Goal: Entertainment & Leisure: Consume media (video, audio)

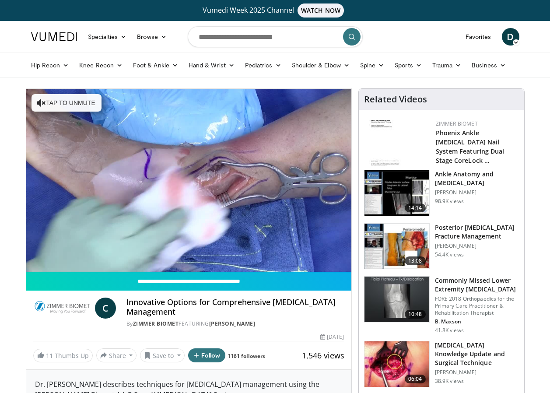
click at [414, 257] on span "13:08" at bounding box center [415, 261] width 21 height 9
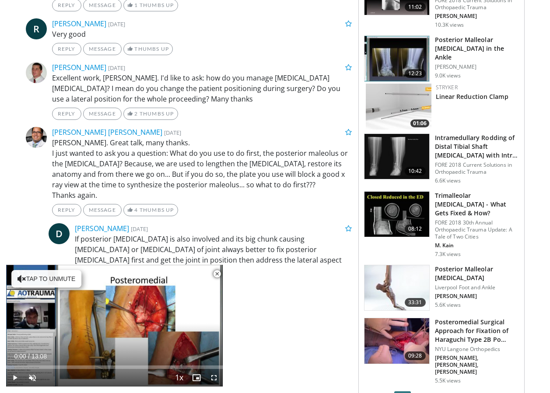
scroll to position [1007, 0]
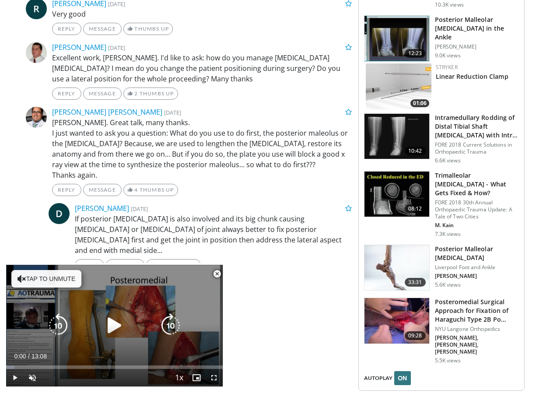
click at [42, 280] on button "Tap to unmute" at bounding box center [46, 279] width 70 height 18
click at [112, 325] on icon "Video Player" at bounding box center [114, 325] width 25 height 25
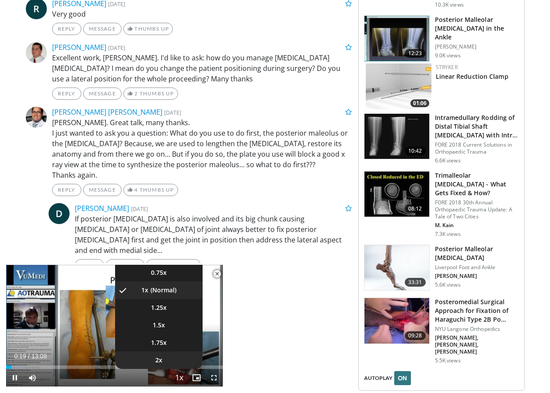
click at [162, 362] on li "2x" at bounding box center [159, 361] width 88 height 18
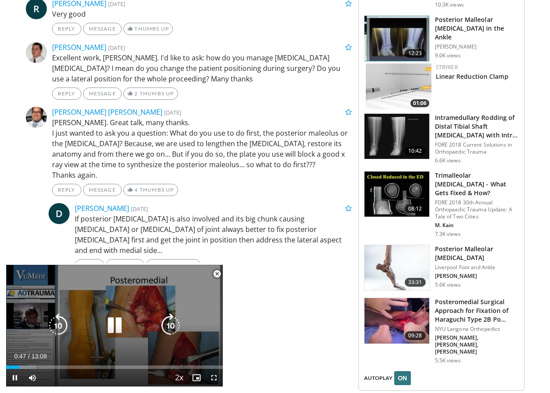
click at [91, 333] on div "Video Player" at bounding box center [114, 326] width 130 height 18
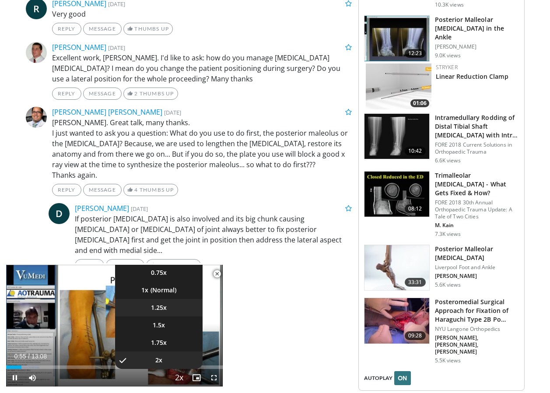
click at [158, 309] on span "1.25x" at bounding box center [159, 307] width 16 height 9
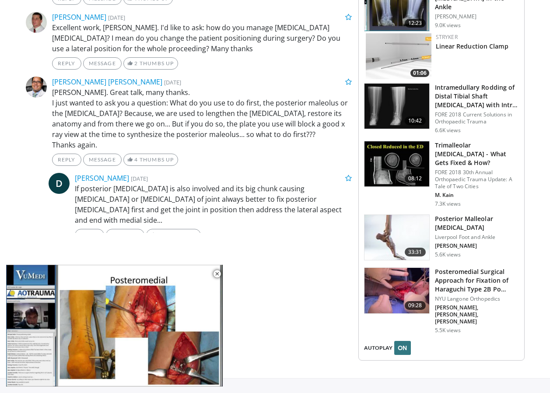
scroll to position [1017, 0]
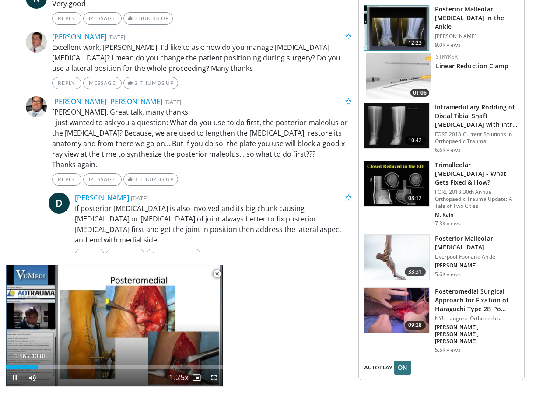
drag, startPoint x: 204, startPoint y: 312, endPoint x: 213, endPoint y: 280, distance: 33.4
click at [213, 280] on video-js "**********" at bounding box center [114, 326] width 217 height 122
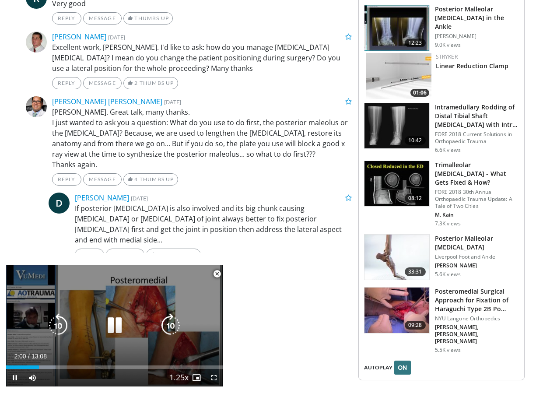
drag, startPoint x: 213, startPoint y: 280, endPoint x: 222, endPoint y: 285, distance: 10.2
click at [222, 285] on div "10 seconds Tap to unmute" at bounding box center [114, 326] width 217 height 122
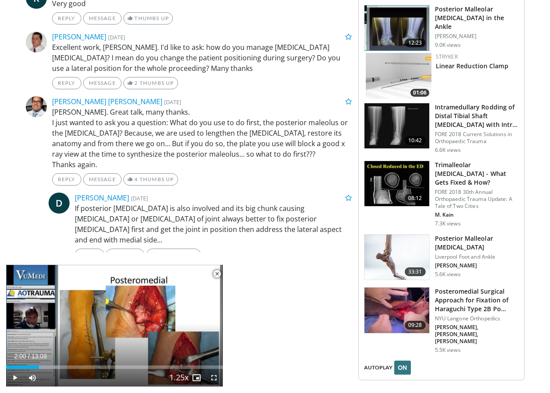
click at [218, 275] on span "Video Player" at bounding box center [217, 274] width 18 height 18
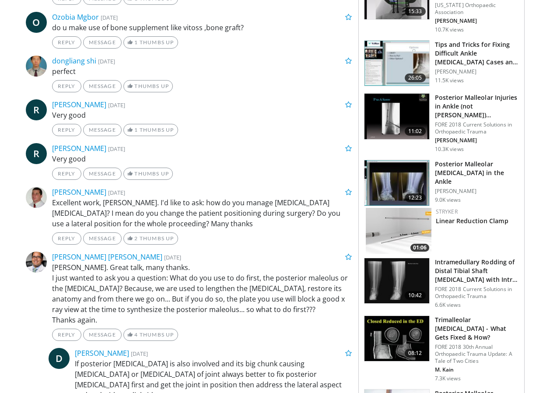
scroll to position [878, 0]
